Goal: Understand process/instructions: Learn how to perform a task or action

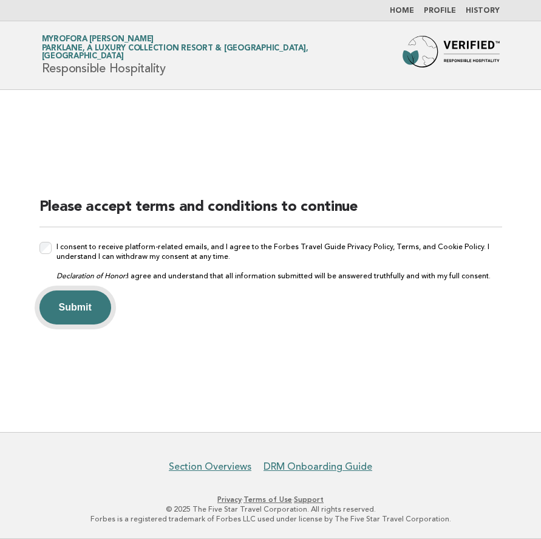
click at [69, 316] on button "Submit" at bounding box center [75, 307] width 72 height 34
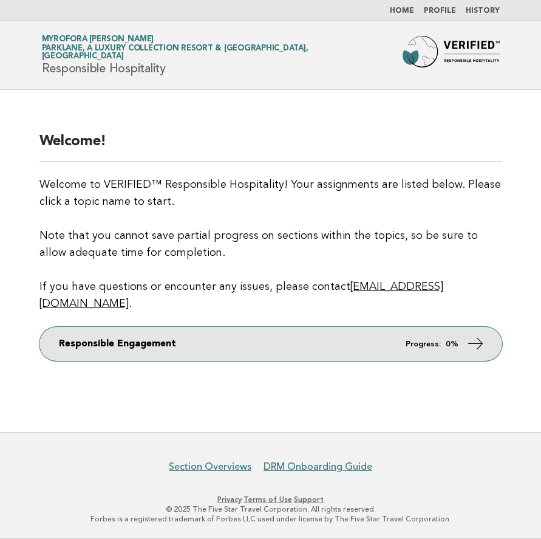
click at [469, 335] on icon at bounding box center [475, 344] width 18 height 18
click at [478, 335] on icon at bounding box center [475, 344] width 18 height 18
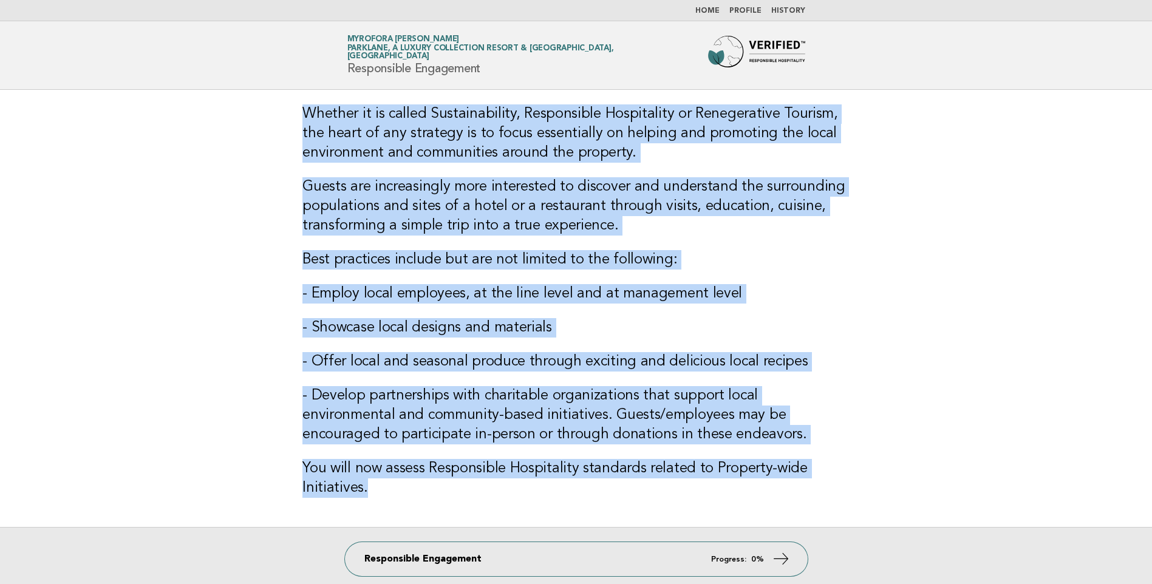
drag, startPoint x: 392, startPoint y: 492, endPoint x: 299, endPoint y: 104, distance: 398.4
click at [299, 104] on div "Whether it is called Sustainability, Responsible Hospitality or Renegerative To…" at bounding box center [576, 308] width 576 height 437
drag, startPoint x: 299, startPoint y: 104, endPoint x: 355, endPoint y: 120, distance: 58.1
copy div "Whether it is called Sustainability, Responsible Hospitality or Renegerative To…"
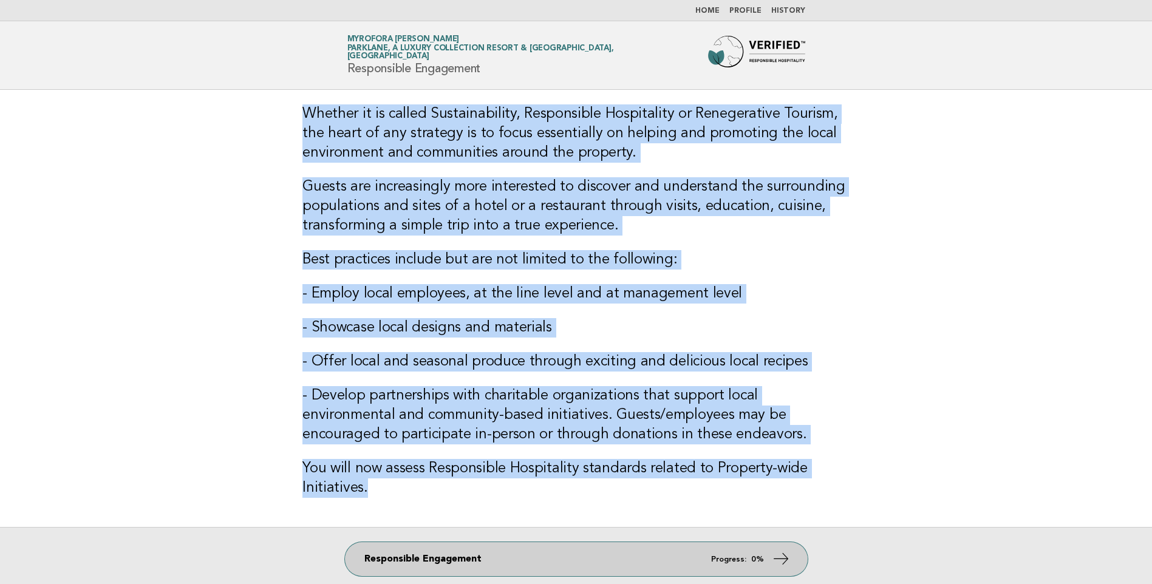
click at [531, 538] on icon at bounding box center [781, 559] width 18 height 18
